Goal: Task Accomplishment & Management: Use online tool/utility

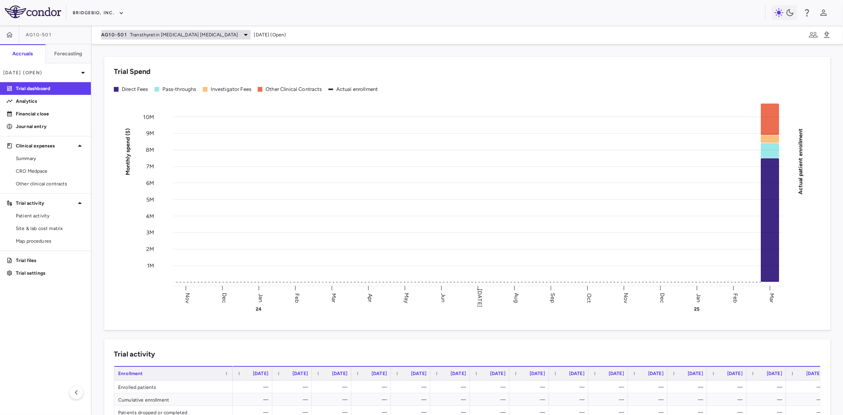
click at [139, 34] on span "Transthyretin [MEDICAL_DATA] [MEDICAL_DATA]" at bounding box center [184, 34] width 108 height 7
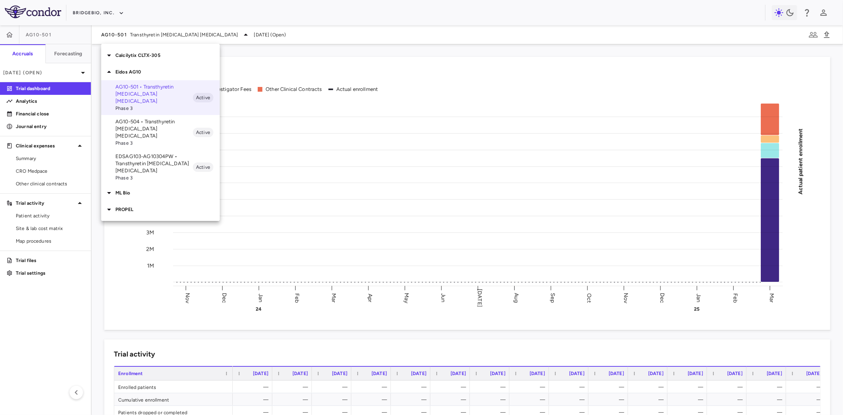
click at [60, 51] on div at bounding box center [421, 207] width 843 height 415
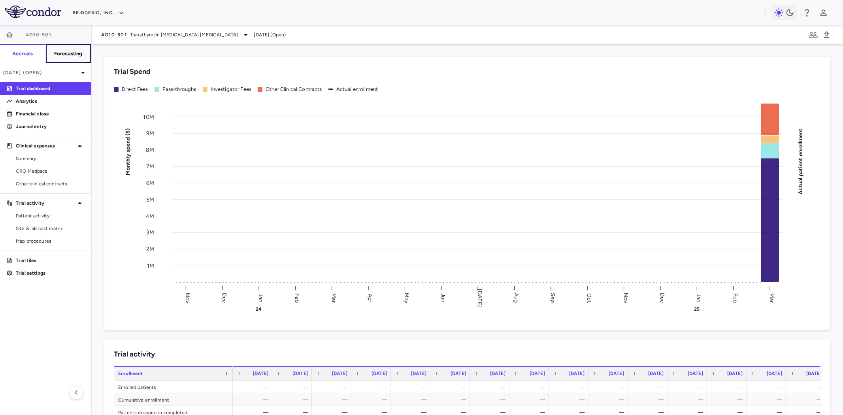
click at [76, 53] on h6 "Forecasting" at bounding box center [68, 53] width 28 height 7
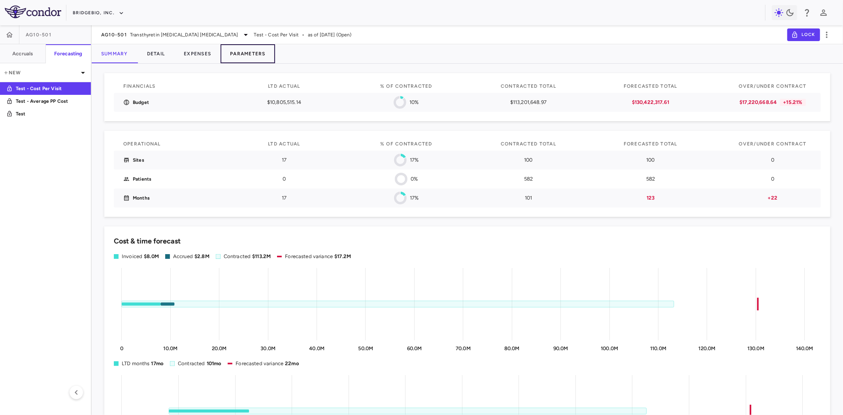
click at [245, 53] on button "Parameters" at bounding box center [248, 53] width 55 height 19
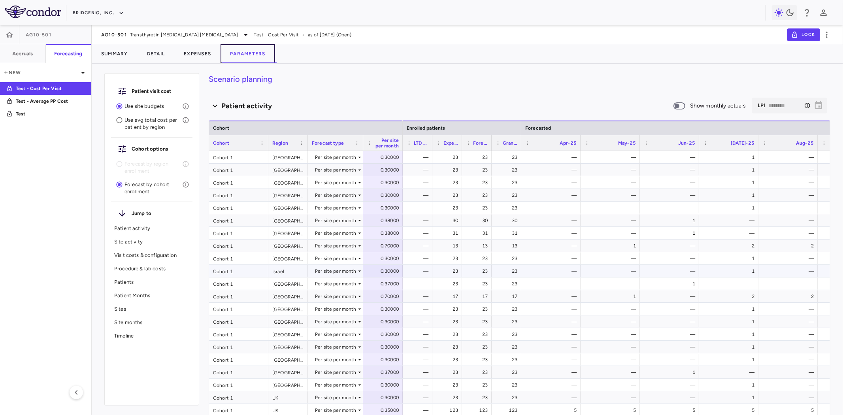
scroll to position [263, 0]
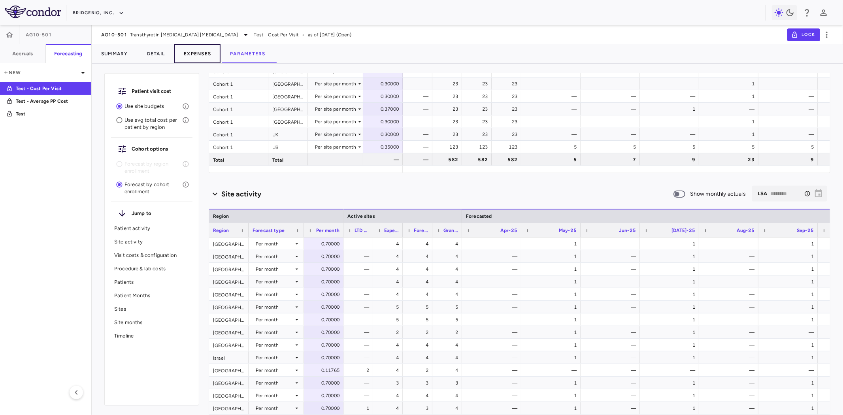
click at [200, 54] on button "Expenses" at bounding box center [197, 53] width 46 height 19
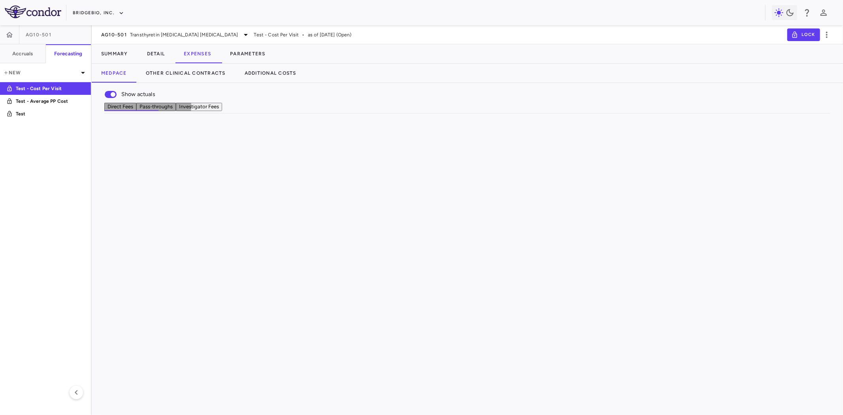
click at [222, 111] on button "Investigator Fees" at bounding box center [199, 107] width 46 height 8
